Goal: Communication & Community: Answer question/provide support

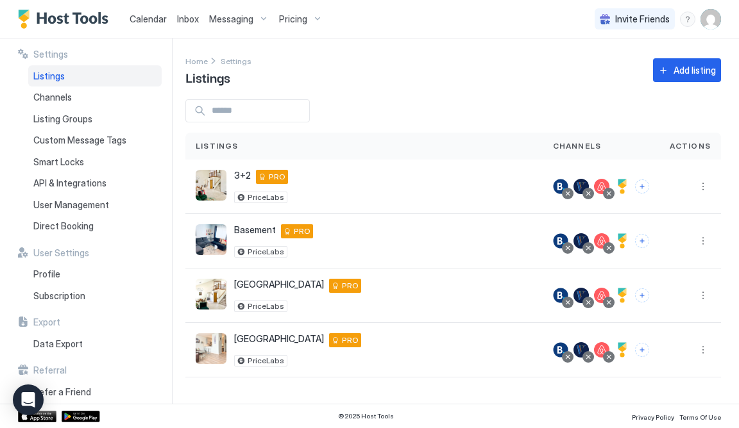
click at [181, 22] on span "Inbox" at bounding box center [188, 18] width 22 height 11
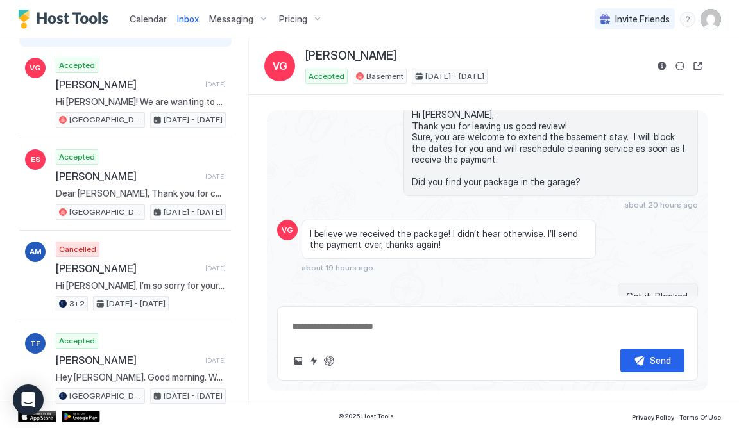
scroll to position [254, 0]
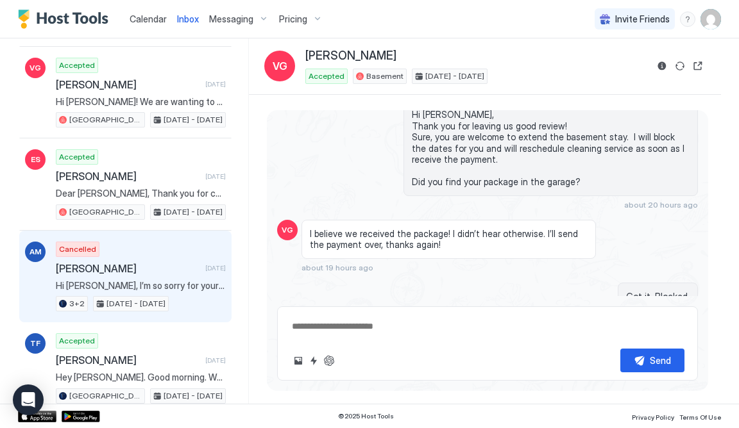
click at [138, 265] on span "[PERSON_NAME]" at bounding box center [128, 268] width 144 height 13
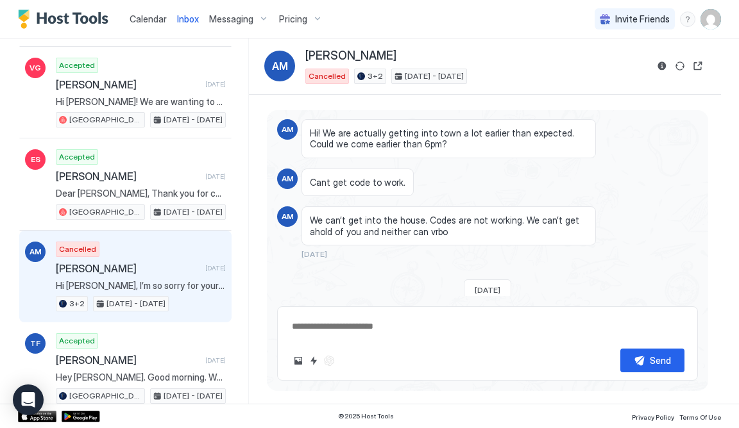
scroll to position [1293, 0]
type textarea "*"
click at [146, 22] on span "Calendar" at bounding box center [148, 18] width 37 height 11
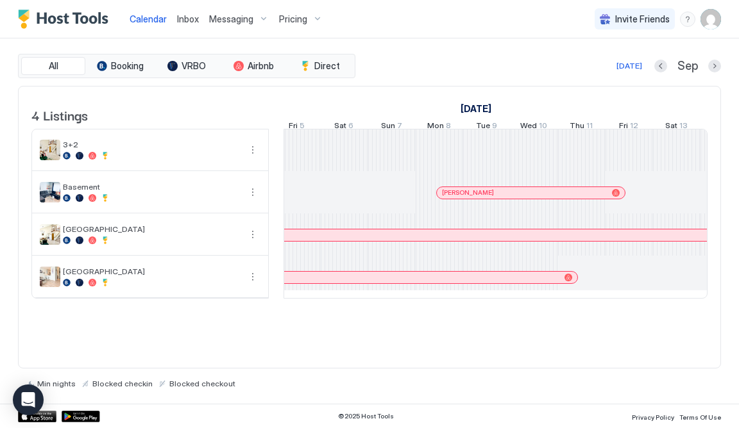
scroll to position [0, 744]
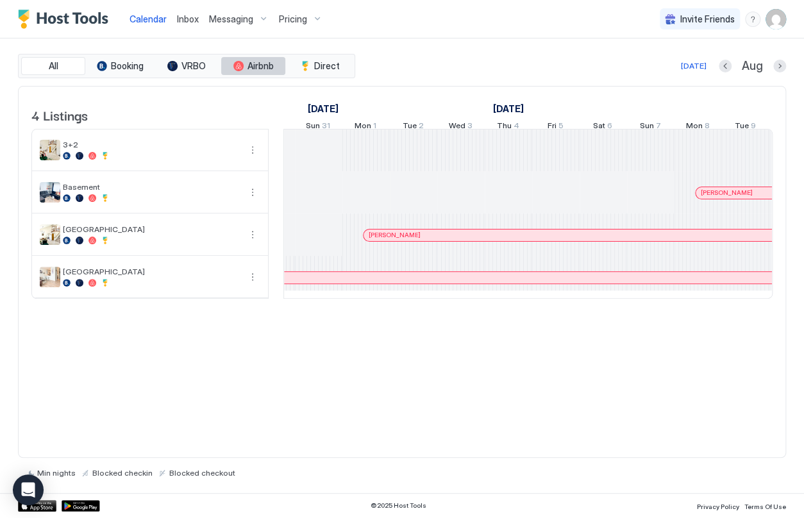
click at [260, 68] on span "Airbnb" at bounding box center [261, 66] width 26 height 12
click at [326, 63] on span "Direct" at bounding box center [327, 66] width 26 height 12
click at [241, 62] on div "tab-group" at bounding box center [238, 66] width 10 height 10
click at [190, 62] on span "VRBO" at bounding box center [193, 66] width 24 height 12
click at [138, 65] on span "Booking" at bounding box center [127, 66] width 33 height 12
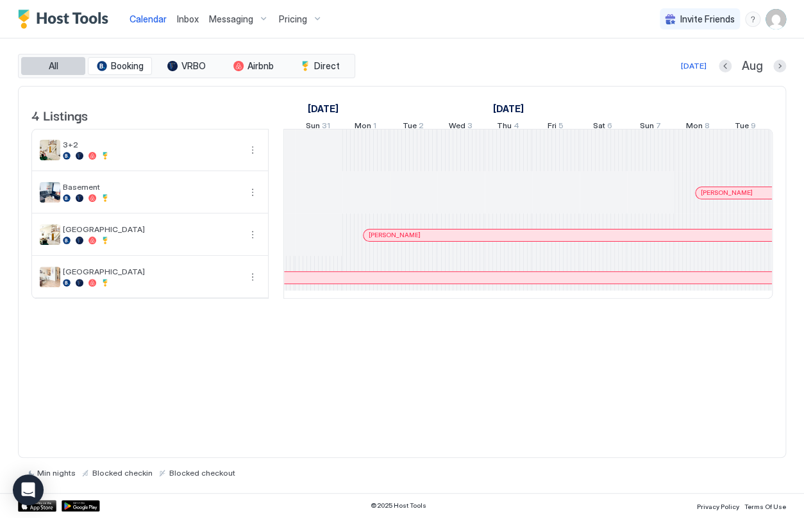
click at [62, 65] on button "All" at bounding box center [53, 66] width 64 height 18
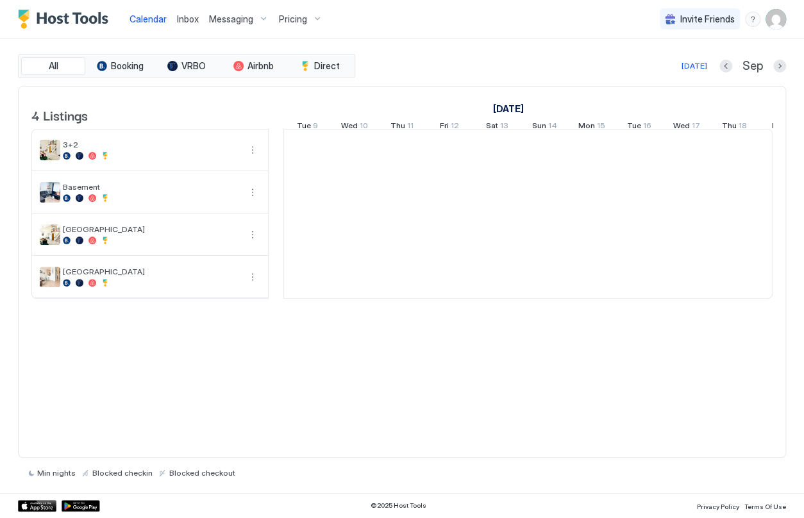
scroll to position [0, 712]
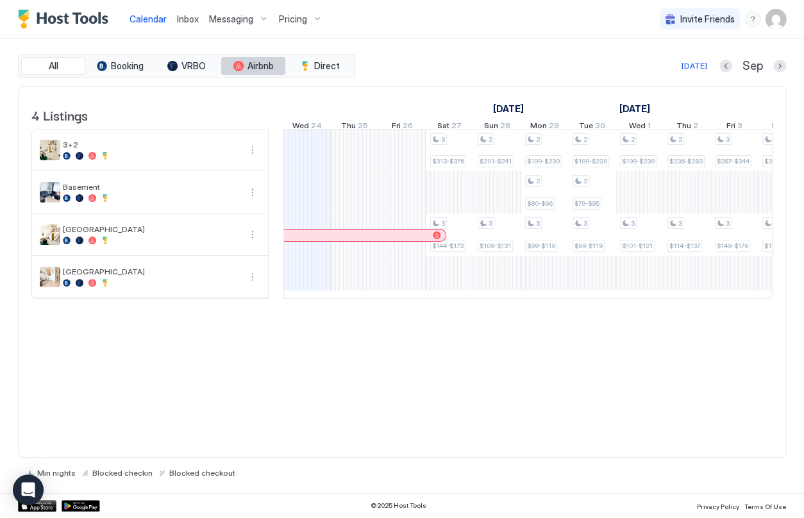
click at [255, 64] on span "Airbnb" at bounding box center [261, 66] width 26 height 12
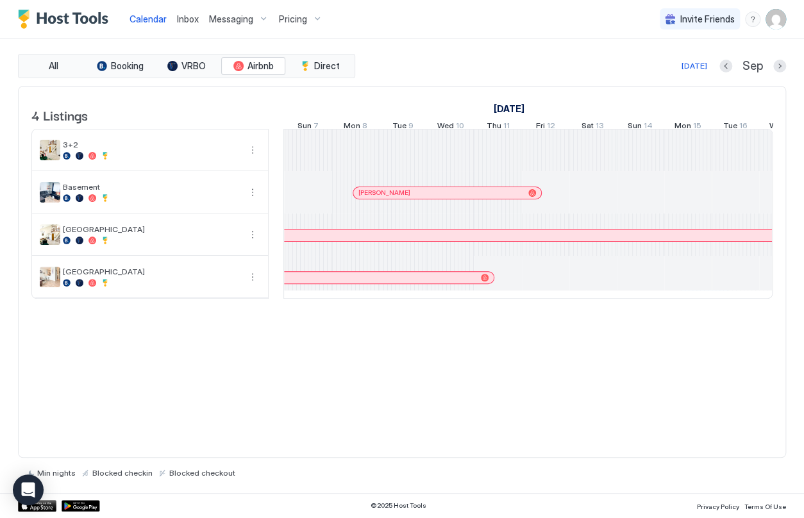
scroll to position [0, 0]
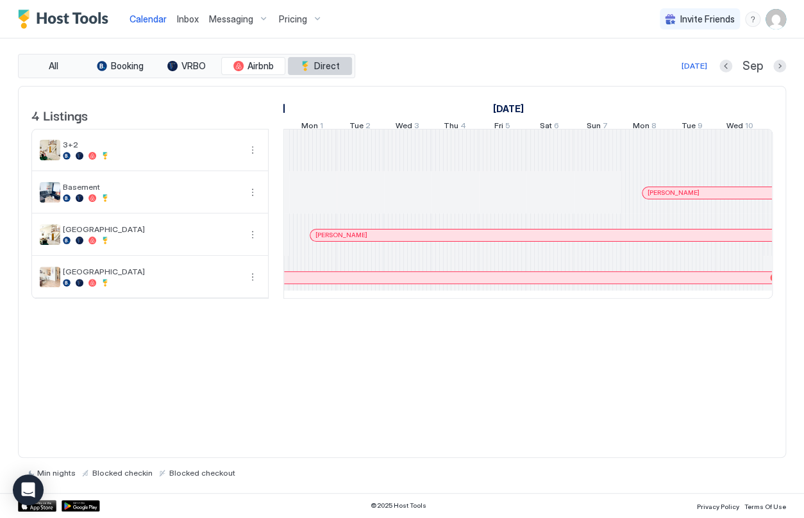
click at [314, 64] on button "Direct" at bounding box center [320, 66] width 64 height 18
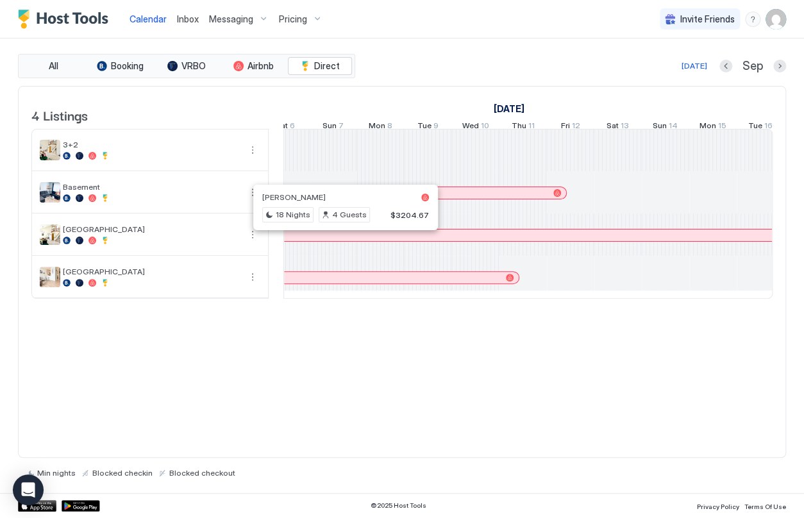
scroll to position [0, 847]
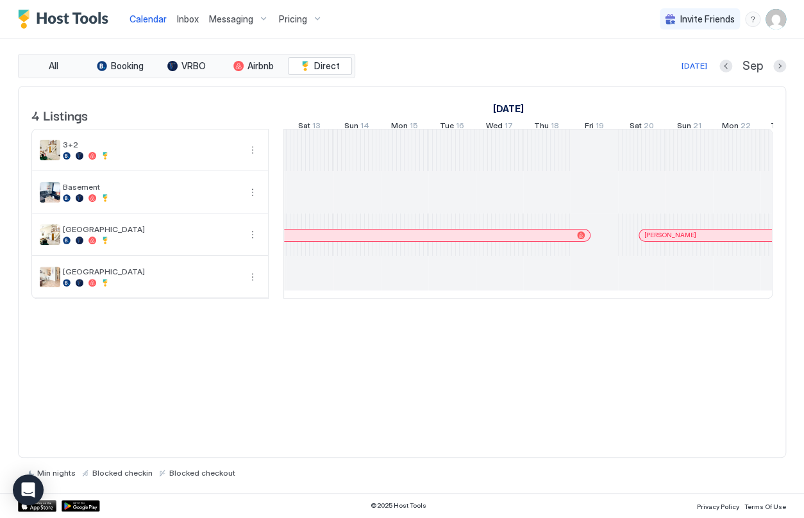
click at [602, 160] on div at bounding box center [594, 151] width 47 height 42
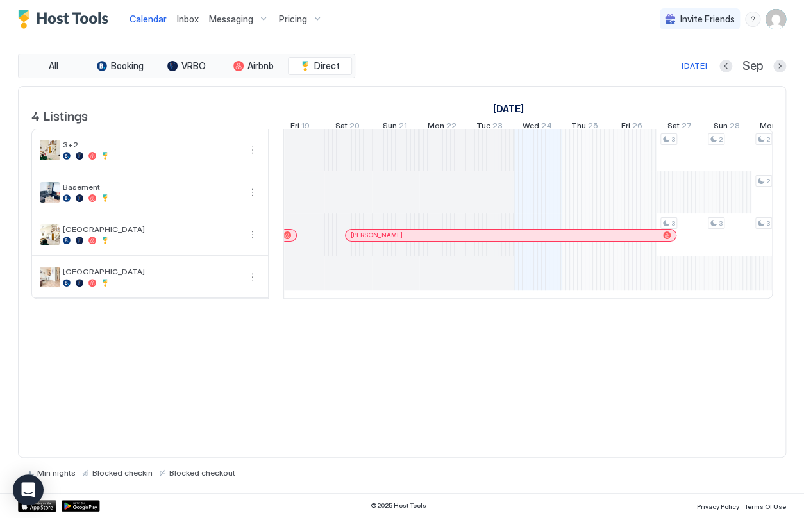
click at [381, 339] on div "4 Listings August 2025 September 2025 October 2025 Wed 20 Thu 21 Fri 22 Sat 23 …" at bounding box center [402, 272] width 768 height 373
